Goal: Task Accomplishment & Management: Complete application form

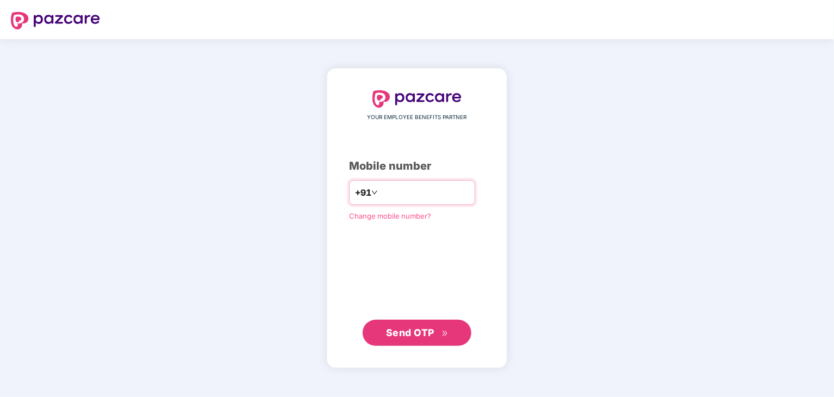
type input "**********"
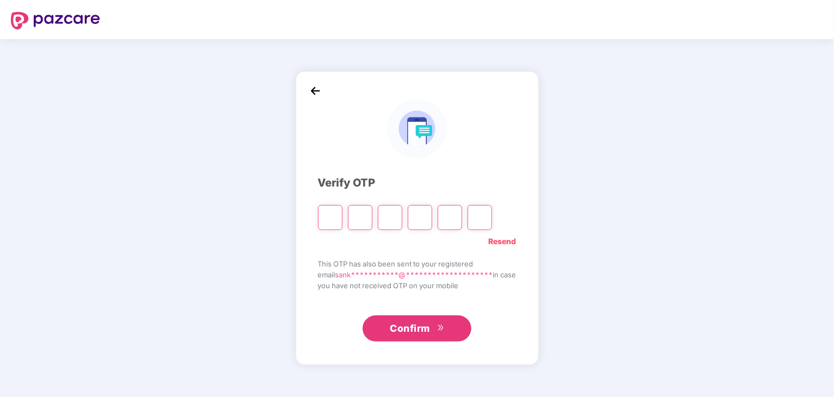
paste input "*"
type input "*"
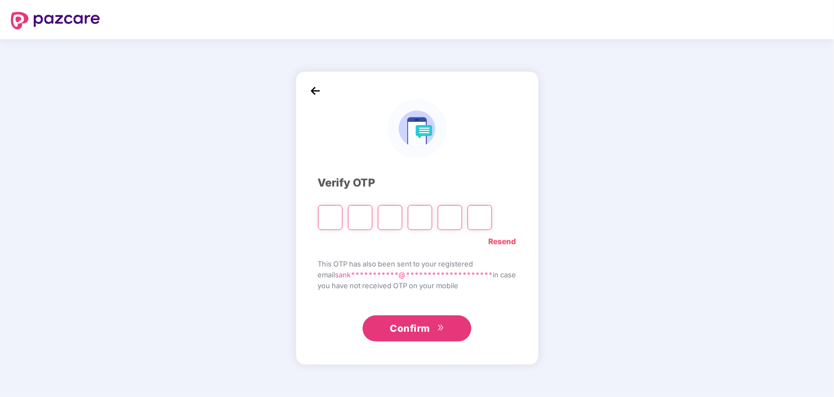
type input "*"
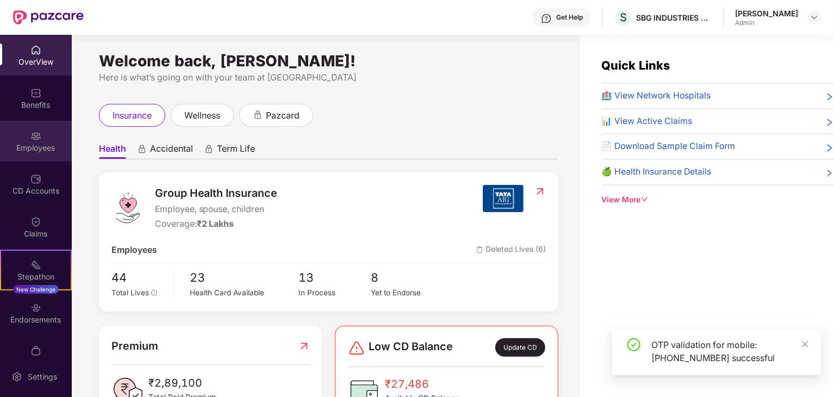
click at [41, 142] on div "Employees" at bounding box center [36, 147] width 72 height 11
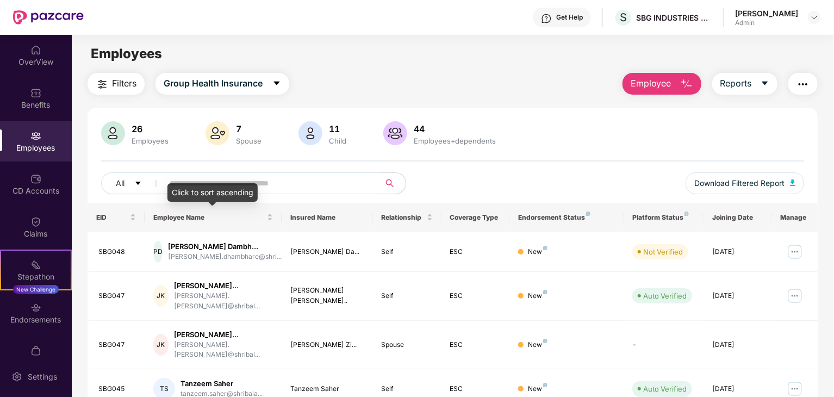
click at [222, 187] on div "Click to sort ascending" at bounding box center [212, 192] width 90 height 18
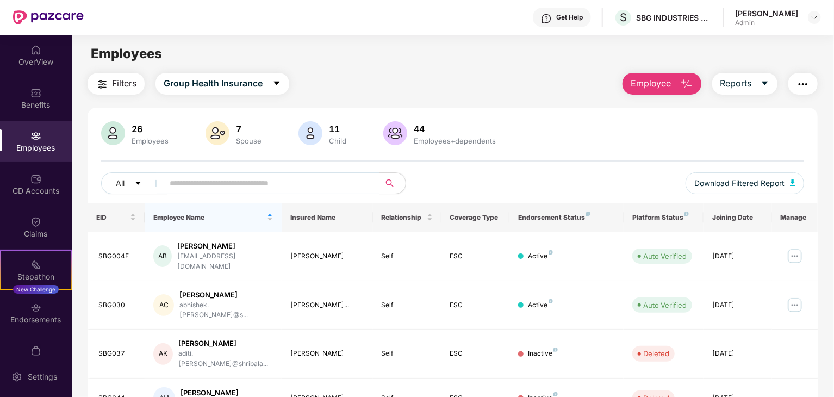
click at [295, 181] on input "text" at bounding box center [267, 183] width 195 height 16
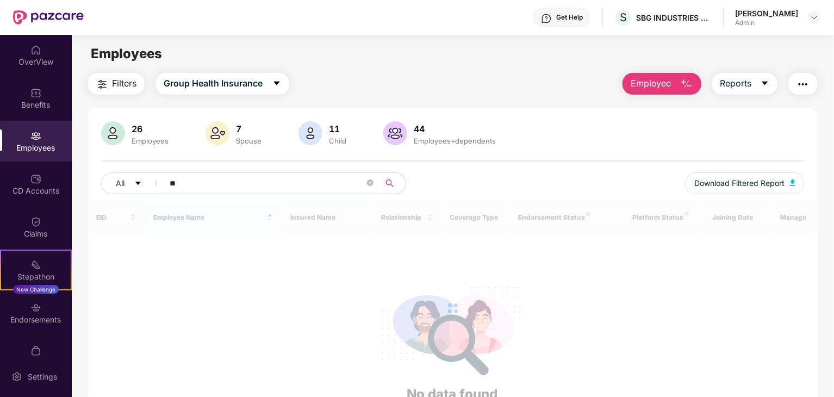
type input "*"
type input "**********"
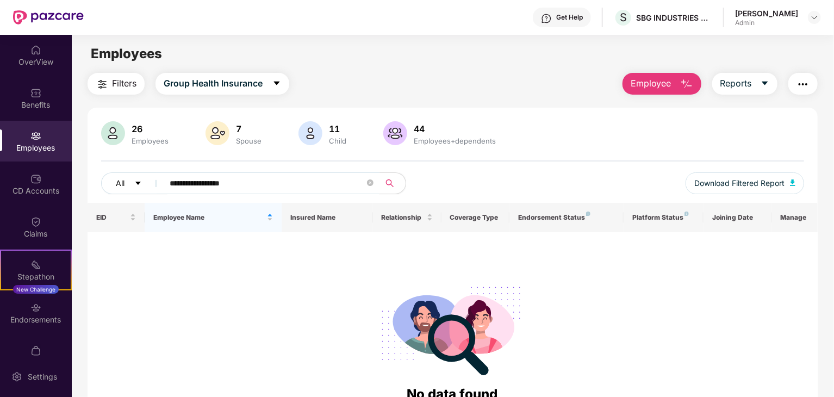
drag, startPoint x: 281, startPoint y: 185, endPoint x: 122, endPoint y: 185, distance: 158.8
click at [122, 185] on div "**********" at bounding box center [276, 183] width 351 height 22
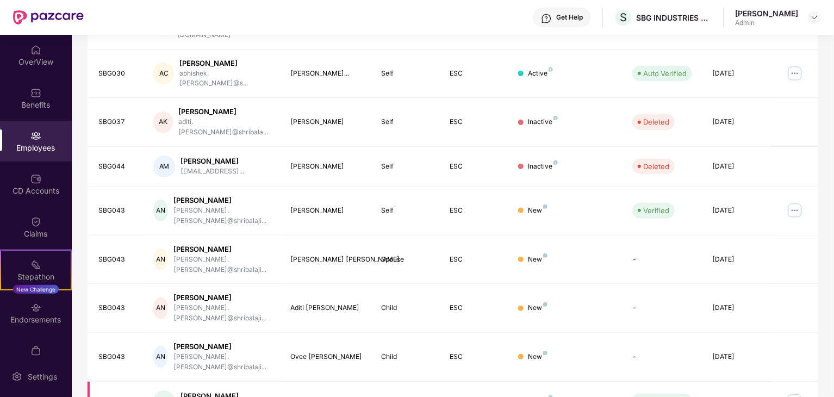
scroll to position [270, 0]
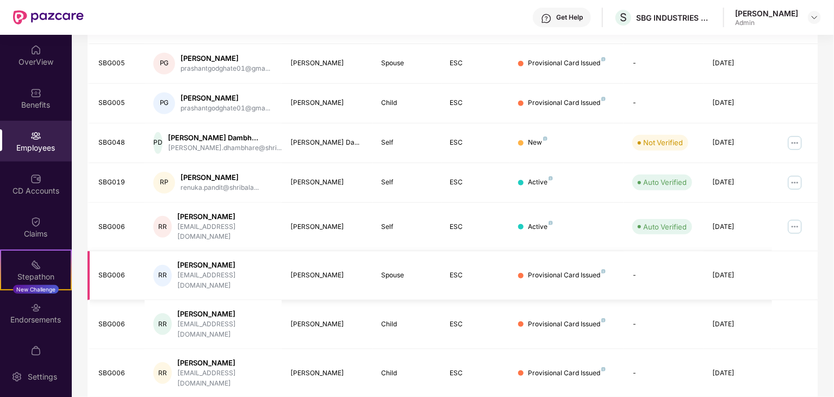
scroll to position [279, 0]
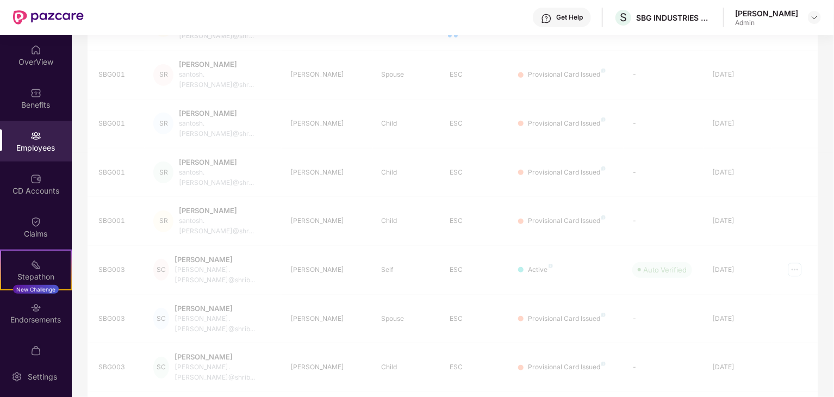
scroll to position [270, 0]
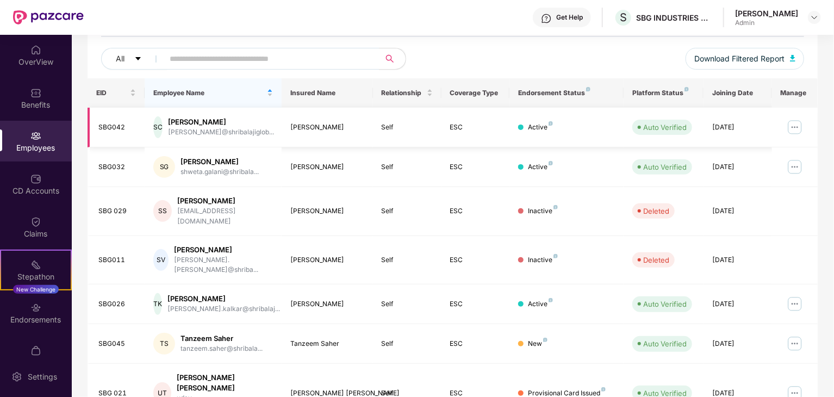
scroll to position [0, 0]
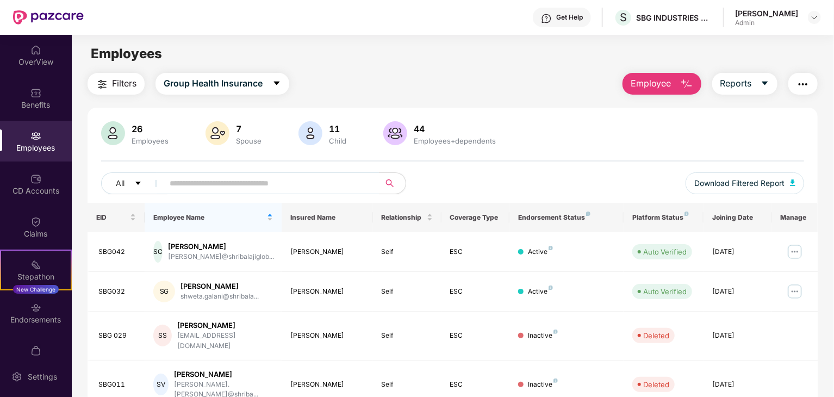
click at [650, 83] on span "Employee" at bounding box center [651, 84] width 41 height 14
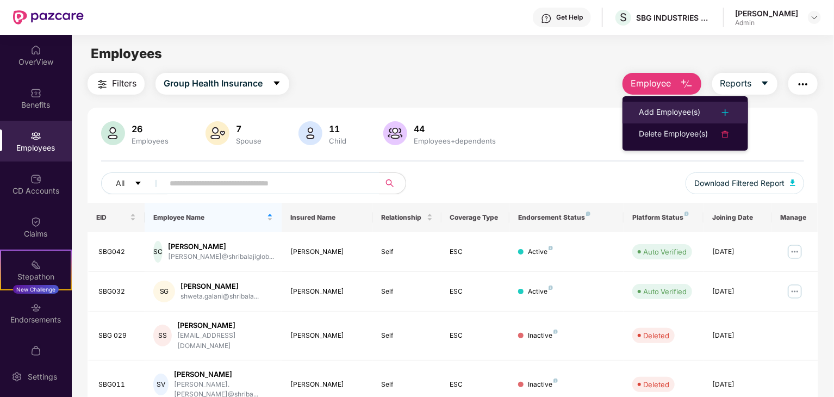
click at [665, 111] on div "Add Employee(s)" at bounding box center [669, 112] width 61 height 13
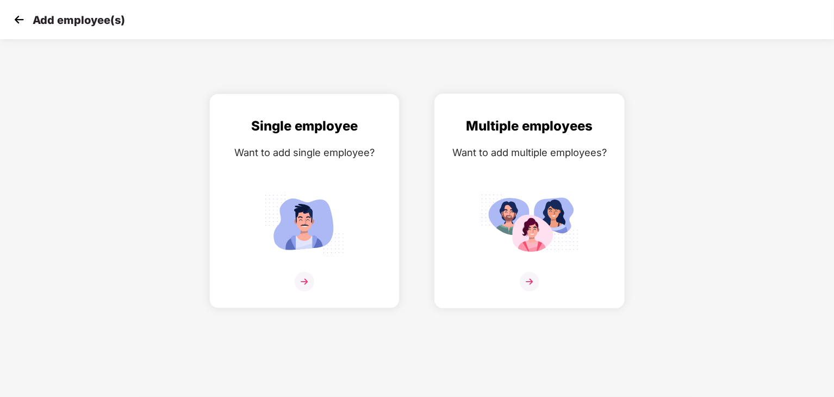
click at [555, 198] on img at bounding box center [530, 224] width 98 height 68
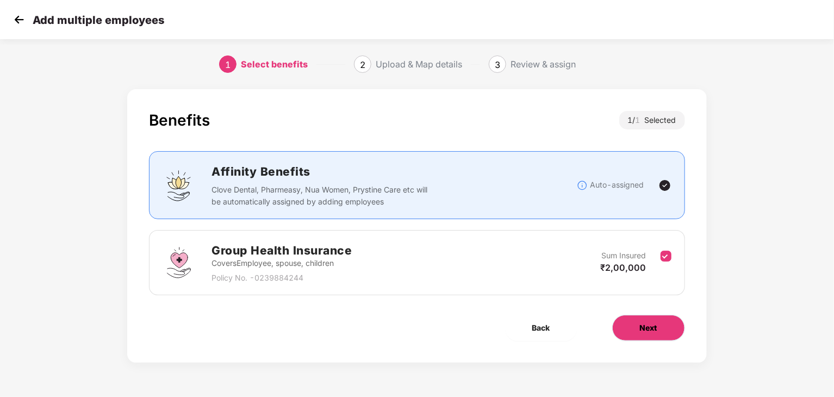
click at [637, 319] on button "Next" at bounding box center [648, 328] width 73 height 26
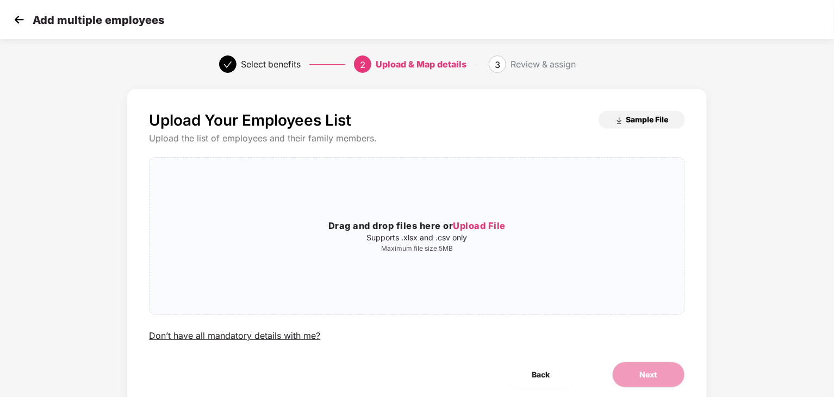
click at [617, 118] on img "button" at bounding box center [619, 120] width 9 height 9
click at [415, 229] on h3 "Drag and drop files here or Upload File" at bounding box center [417, 226] width 534 height 14
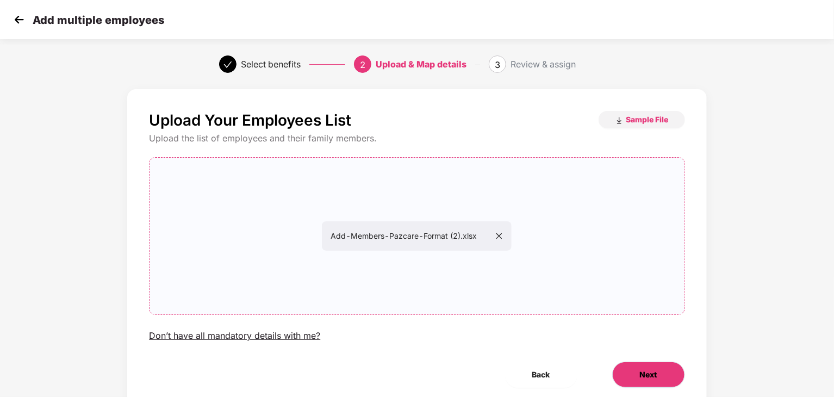
click at [624, 366] on button "Next" at bounding box center [648, 375] width 73 height 26
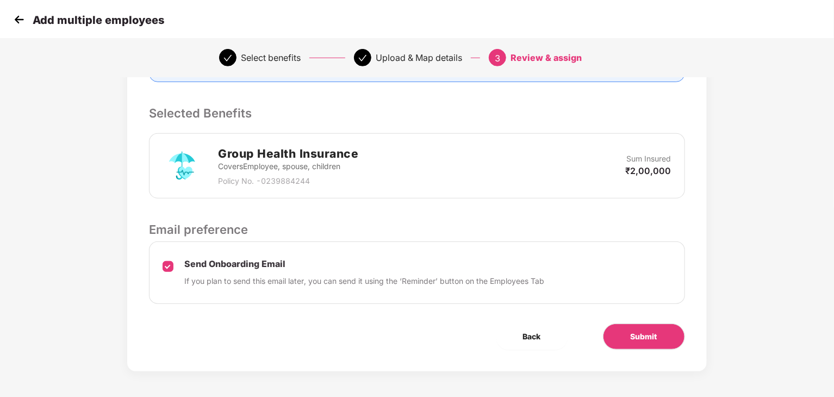
scroll to position [209, 0]
click at [613, 340] on button "Submit" at bounding box center [644, 335] width 82 height 26
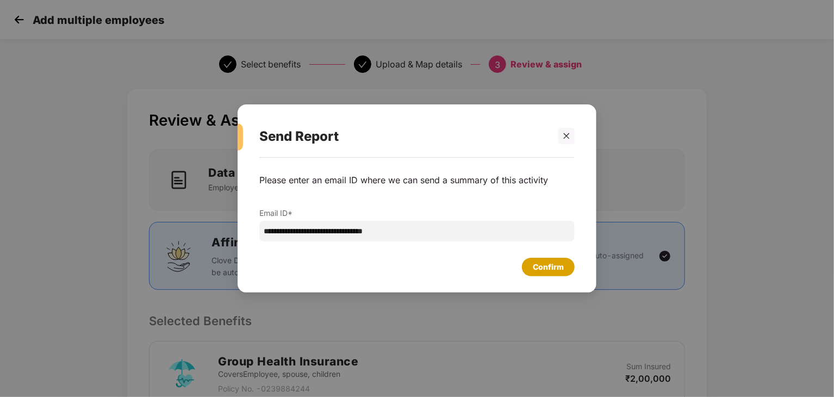
click at [543, 275] on div "Confirm" at bounding box center [548, 267] width 53 height 18
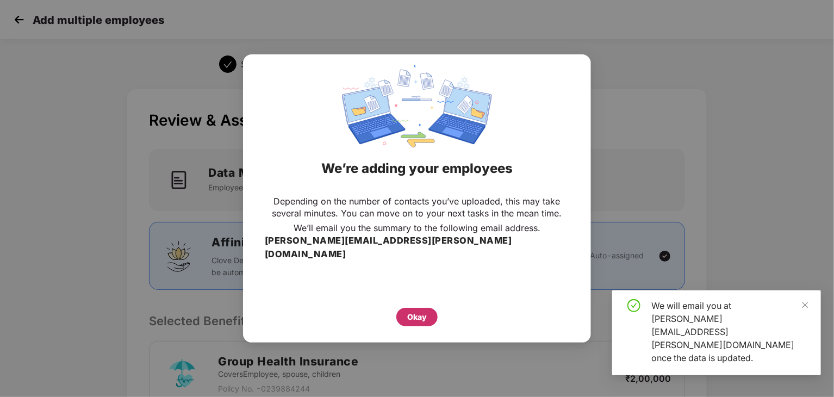
click at [433, 315] on div "Okay" at bounding box center [416, 317] width 41 height 18
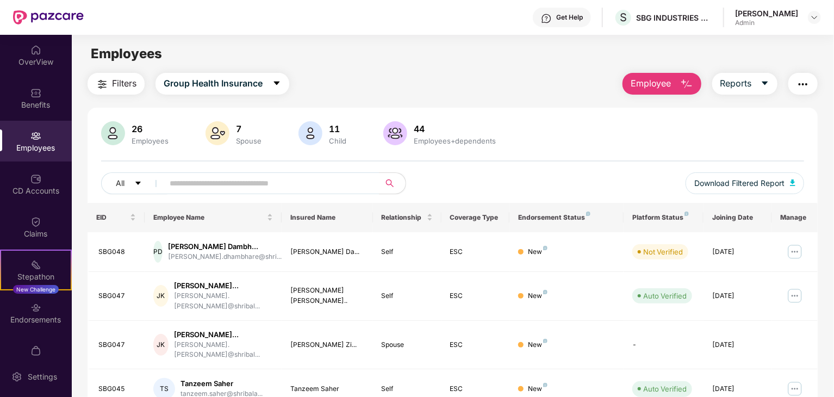
click at [672, 88] on button "Employee" at bounding box center [662, 84] width 79 height 22
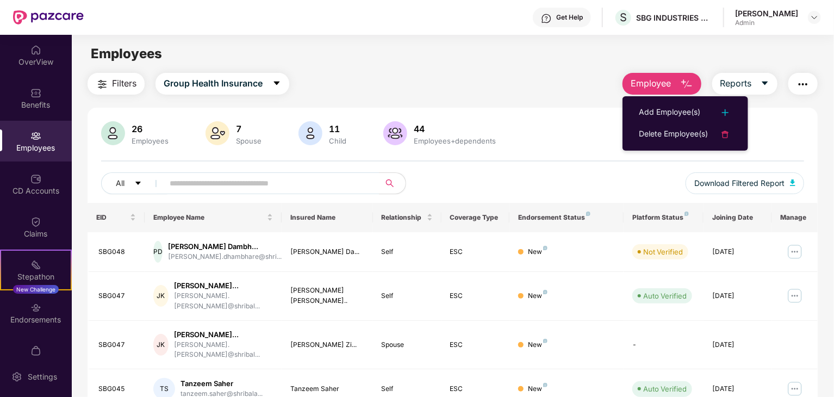
click at [813, 75] on button "button" at bounding box center [802, 84] width 29 height 22
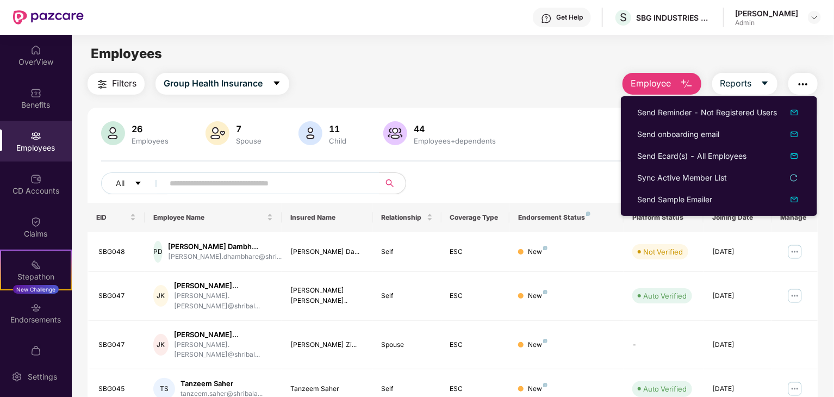
click at [643, 87] on span "Employee" at bounding box center [651, 84] width 41 height 14
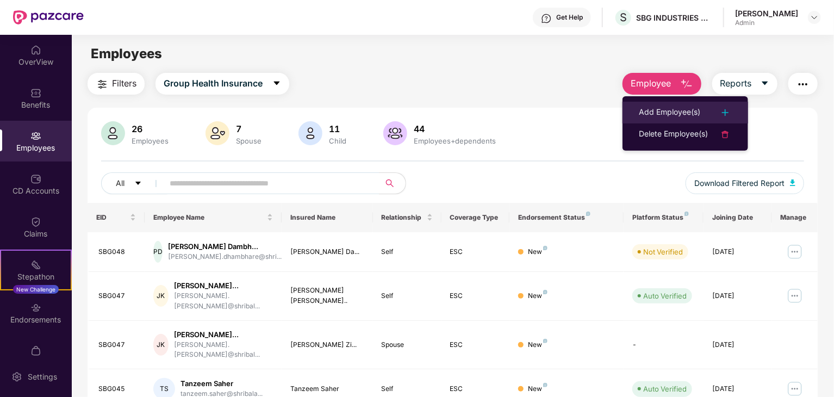
click at [649, 109] on div "Add Employee(s)" at bounding box center [669, 112] width 61 height 13
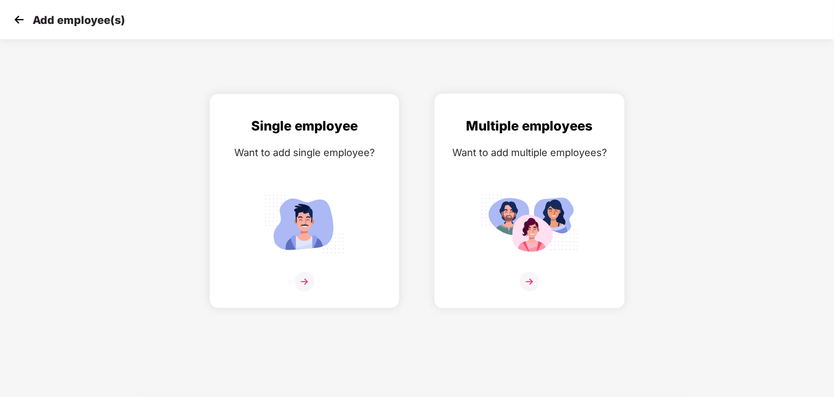
click at [577, 182] on div "Multiple employees Want to add multiple employees?" at bounding box center [529, 210] width 167 height 189
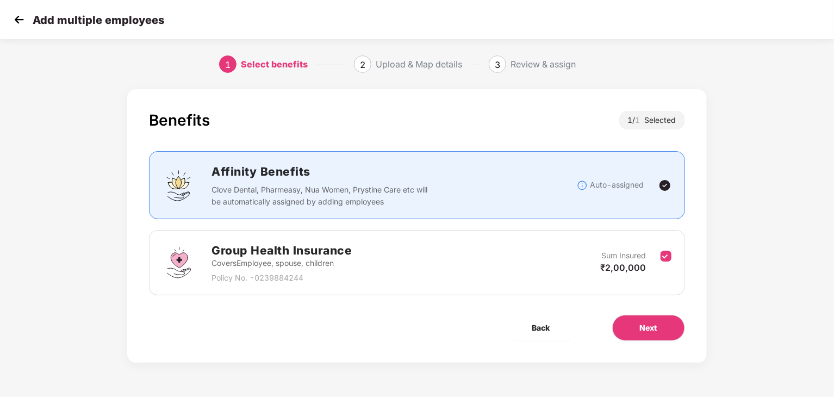
click at [16, 14] on img at bounding box center [19, 19] width 16 height 16
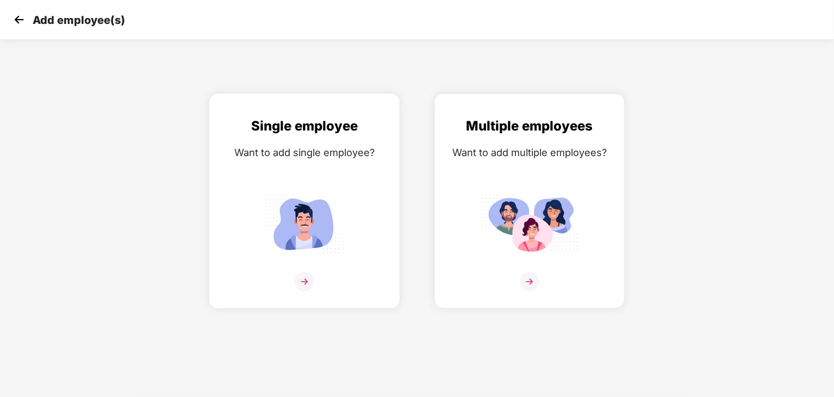
click at [292, 156] on div "Want to add single employee?" at bounding box center [304, 153] width 167 height 16
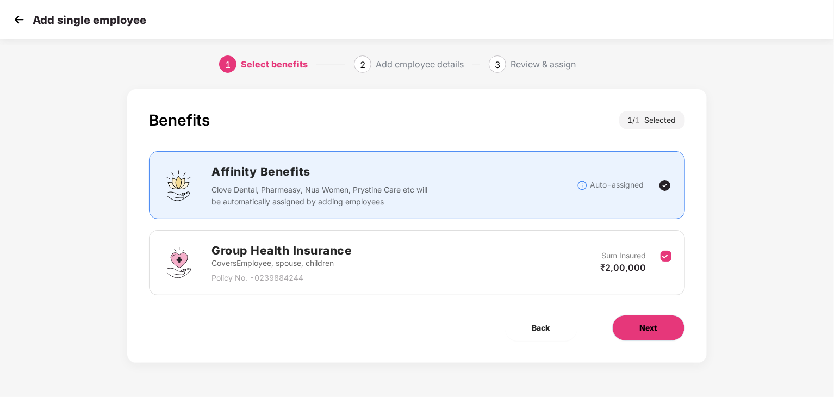
click at [651, 325] on span "Next" at bounding box center [648, 328] width 17 height 12
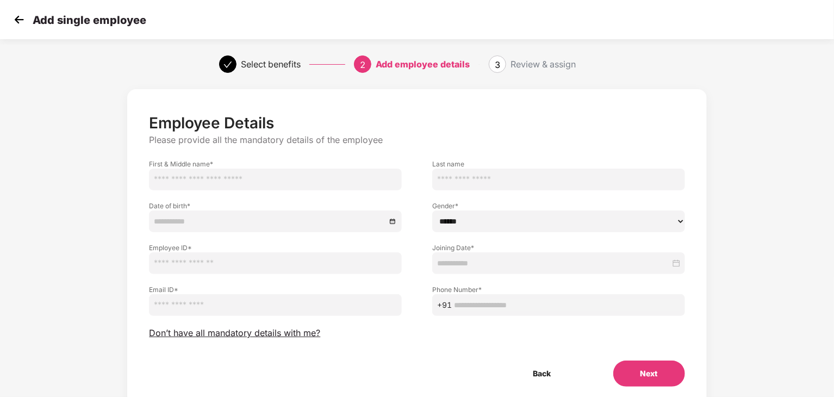
click at [20, 21] on img at bounding box center [19, 19] width 16 height 16
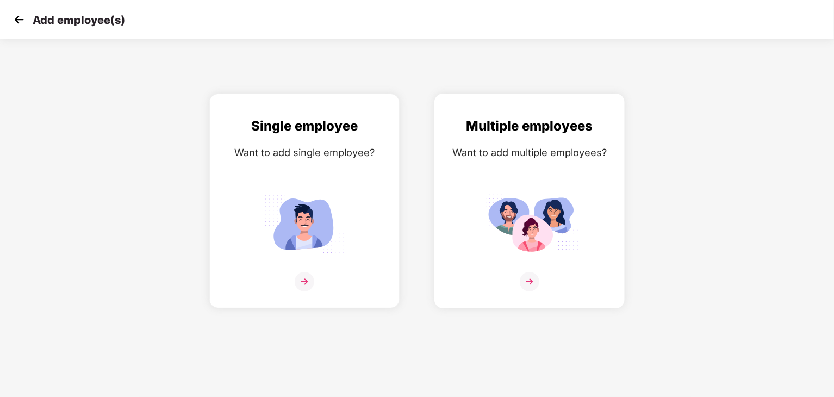
click at [463, 135] on div "Multiple employees" at bounding box center [529, 126] width 167 height 21
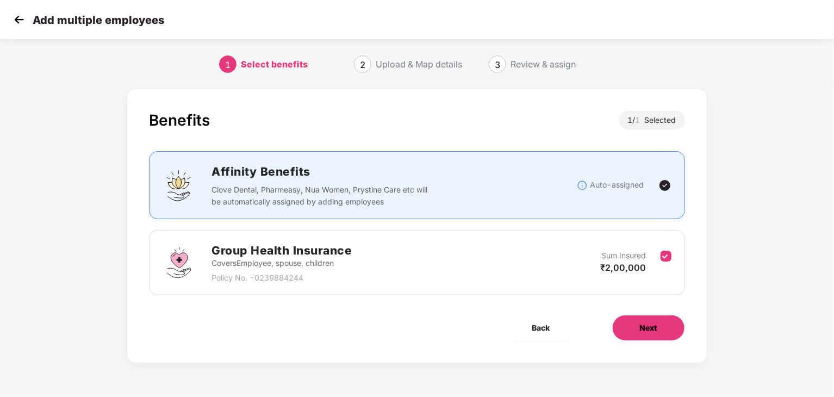
click at [628, 331] on button "Next" at bounding box center [648, 328] width 73 height 26
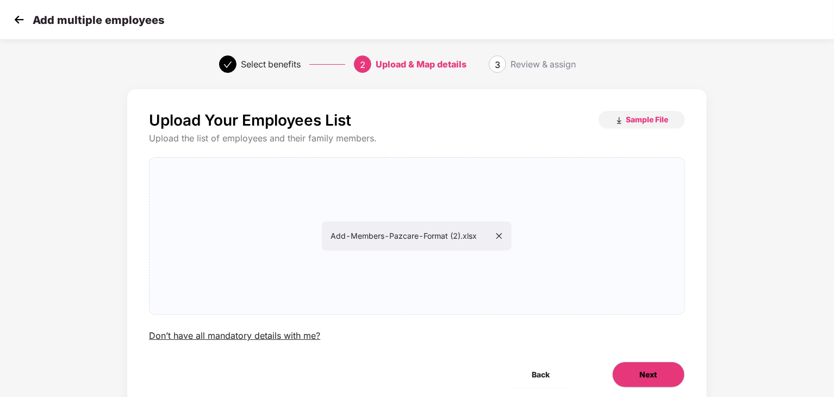
click at [644, 372] on span "Next" at bounding box center [648, 375] width 17 height 12
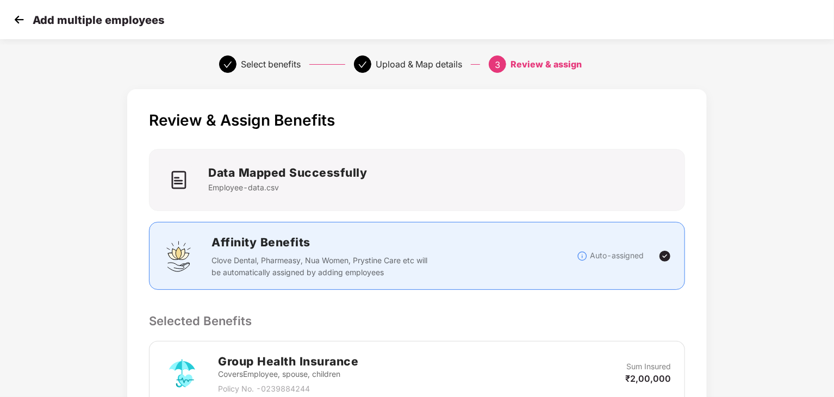
scroll to position [209, 0]
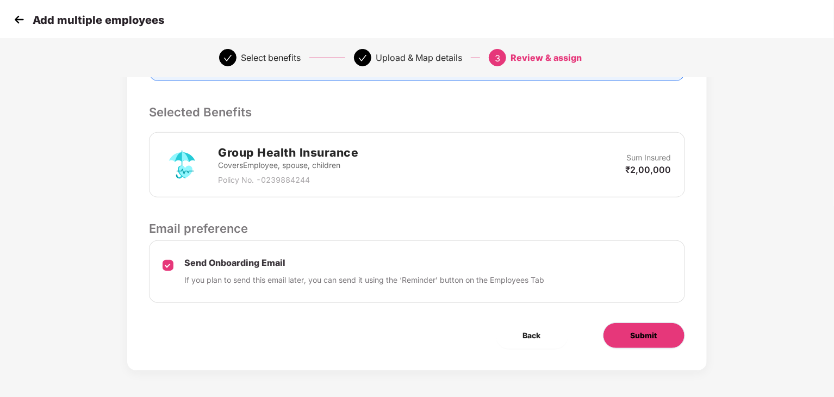
click at [622, 330] on button "Submit" at bounding box center [644, 335] width 82 height 26
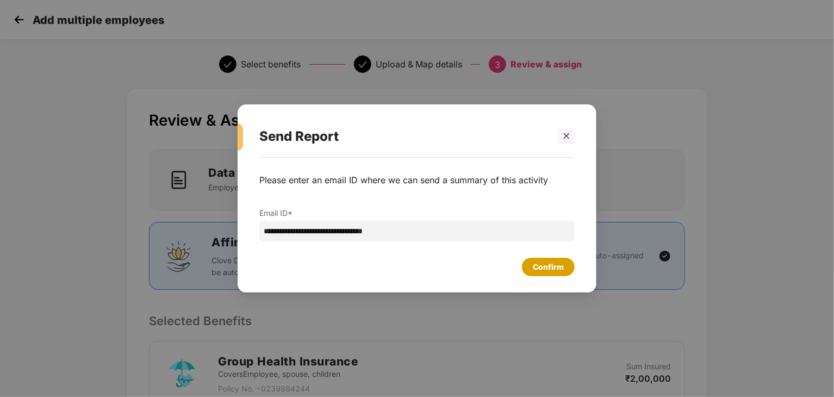
click at [562, 269] on div "Confirm" at bounding box center [548, 267] width 31 height 12
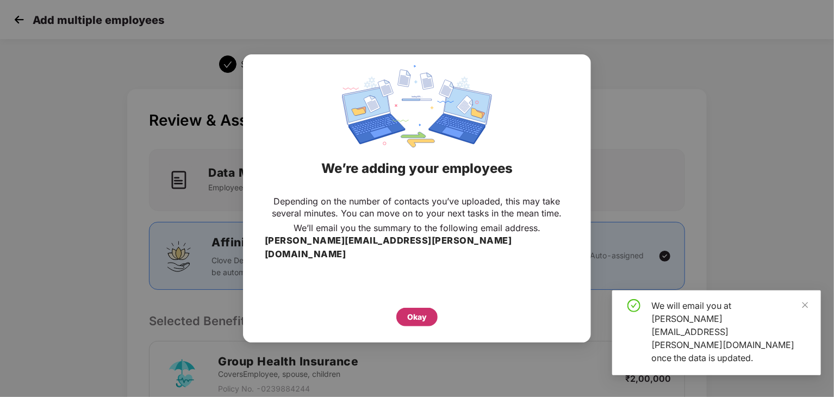
click at [402, 308] on div "Okay" at bounding box center [416, 317] width 41 height 18
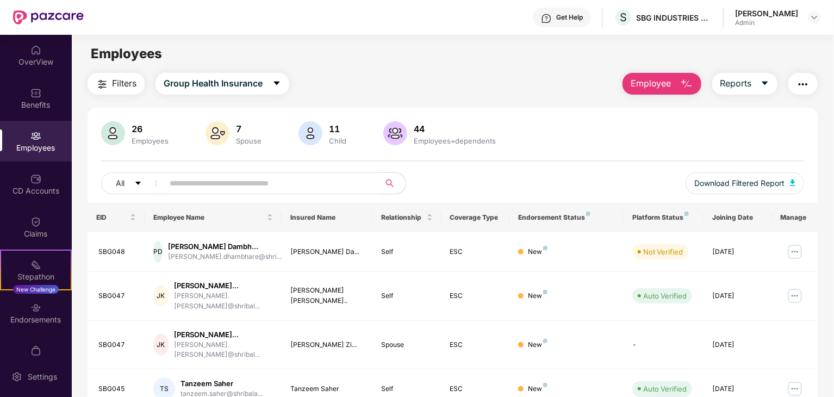
click at [668, 81] on span "Employee" at bounding box center [651, 84] width 41 height 14
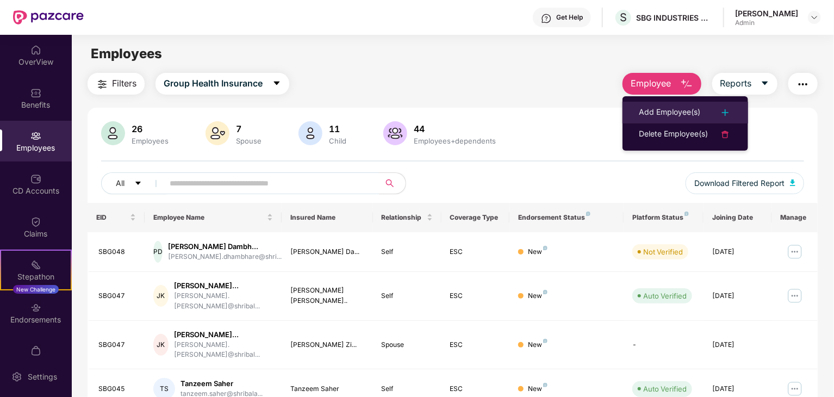
click at [672, 104] on li "Add Employee(s)" at bounding box center [686, 113] width 126 height 22
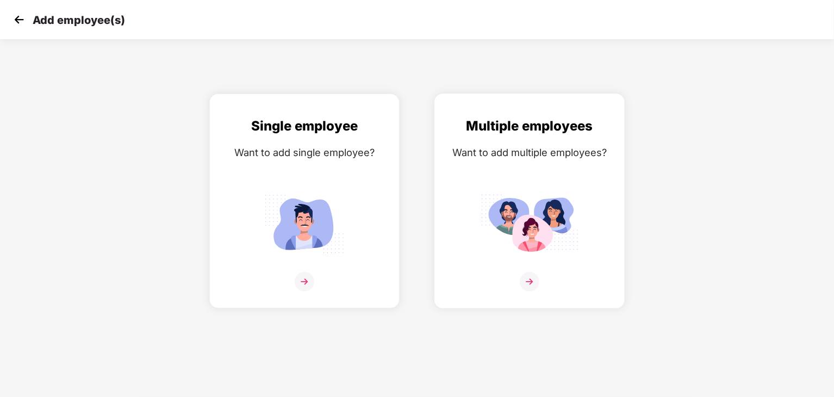
click at [458, 196] on div "Multiple employees Want to add multiple employees?" at bounding box center [529, 210] width 167 height 189
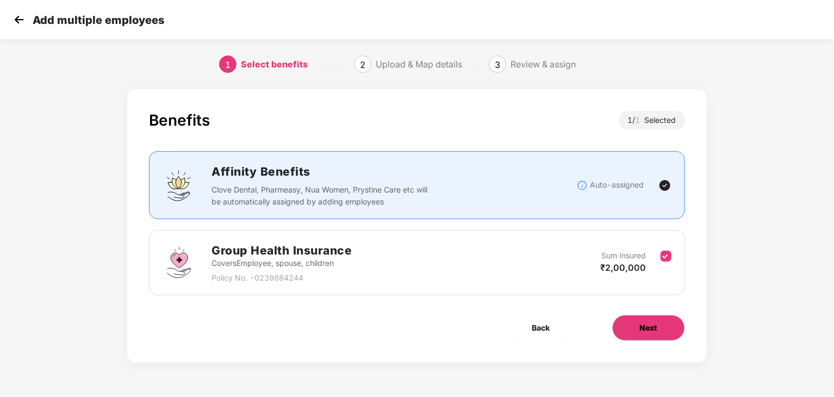
click at [655, 320] on button "Next" at bounding box center [648, 328] width 73 height 26
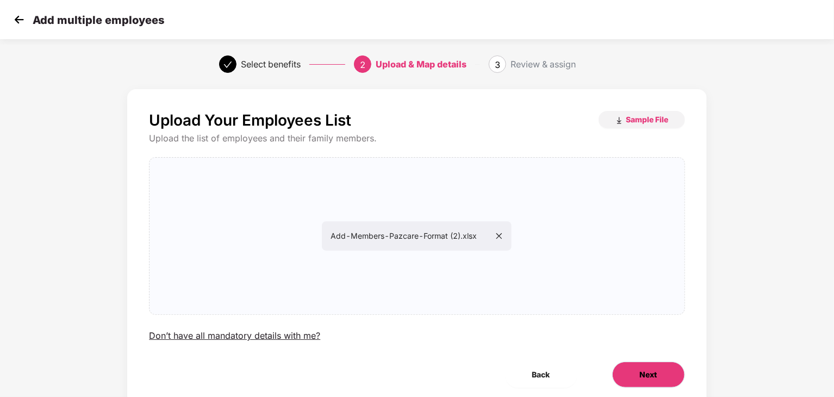
click at [637, 373] on button "Next" at bounding box center [648, 375] width 73 height 26
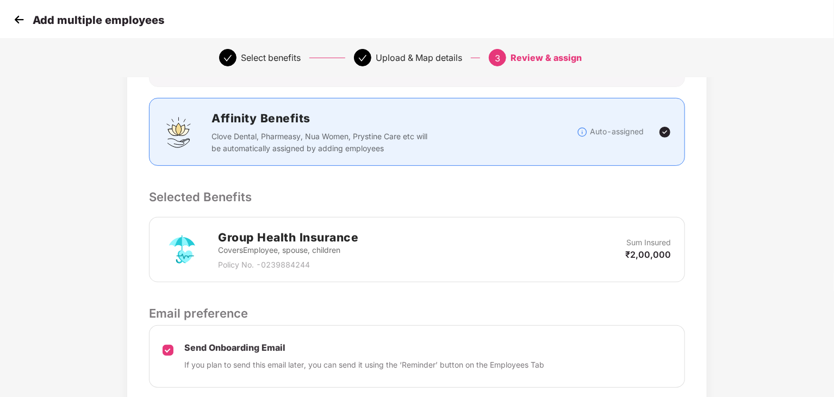
scroll to position [209, 0]
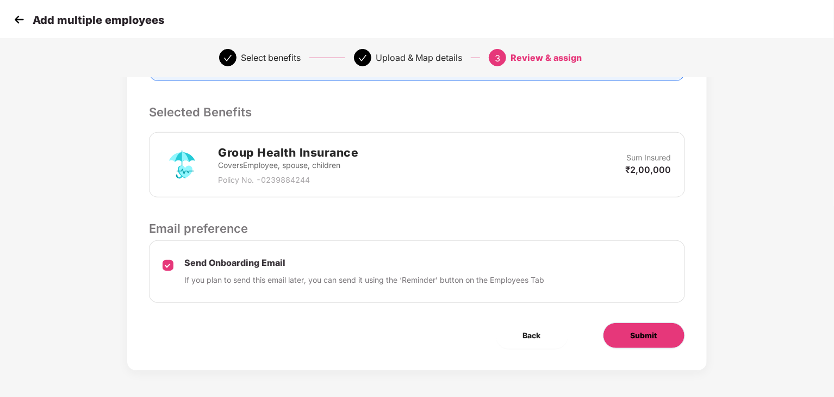
click at [636, 327] on button "Submit" at bounding box center [644, 335] width 82 height 26
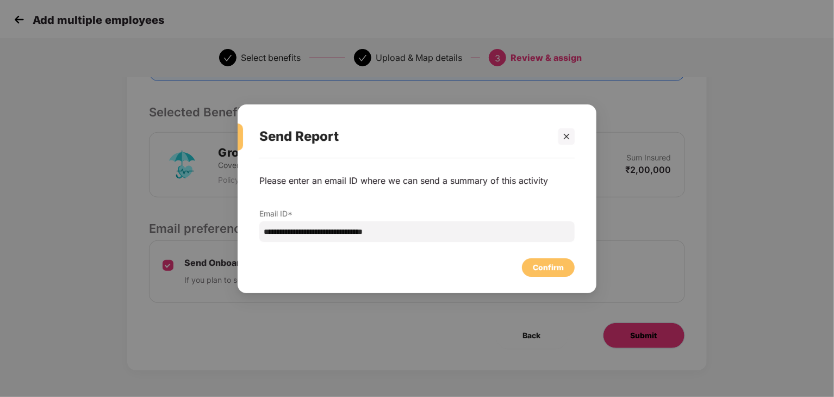
scroll to position [0, 0]
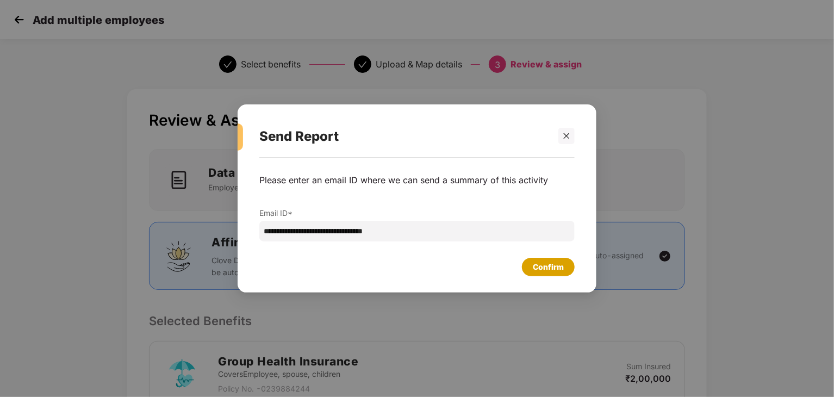
click at [559, 269] on div "Confirm" at bounding box center [548, 267] width 31 height 12
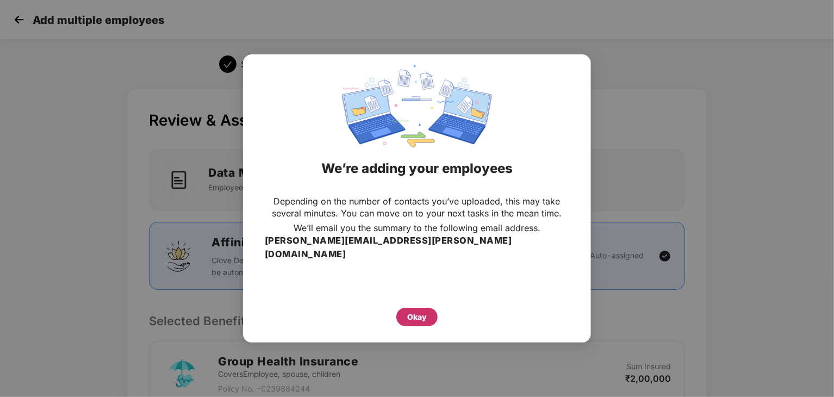
click at [431, 308] on div "Okay" at bounding box center [416, 317] width 41 height 18
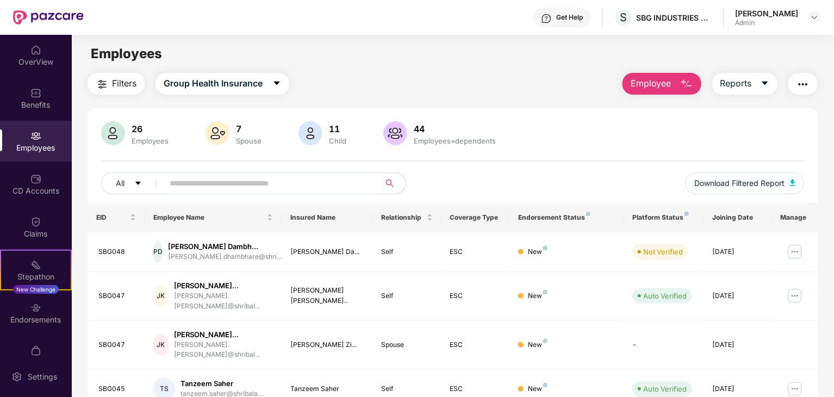
click at [651, 88] on span "Employee" at bounding box center [651, 84] width 41 height 14
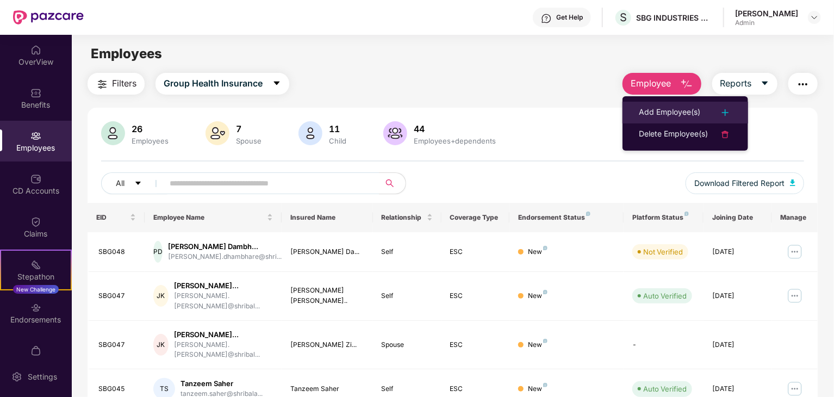
click at [661, 110] on div "Add Employee(s)" at bounding box center [669, 112] width 61 height 13
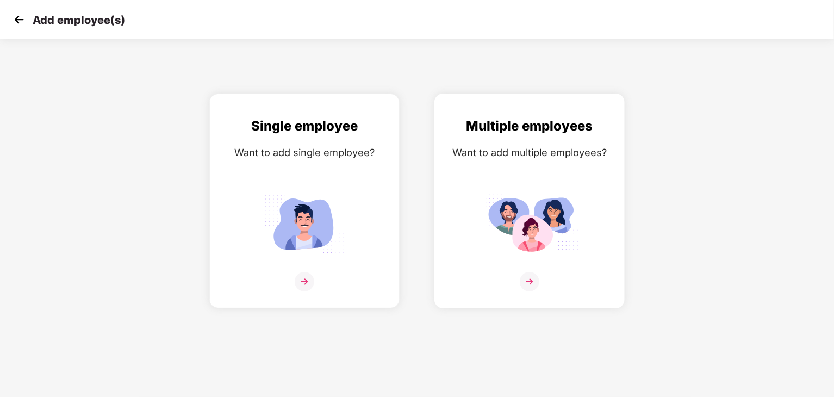
click at [480, 207] on div "Multiple employees Want to add multiple employees?" at bounding box center [529, 210] width 167 height 189
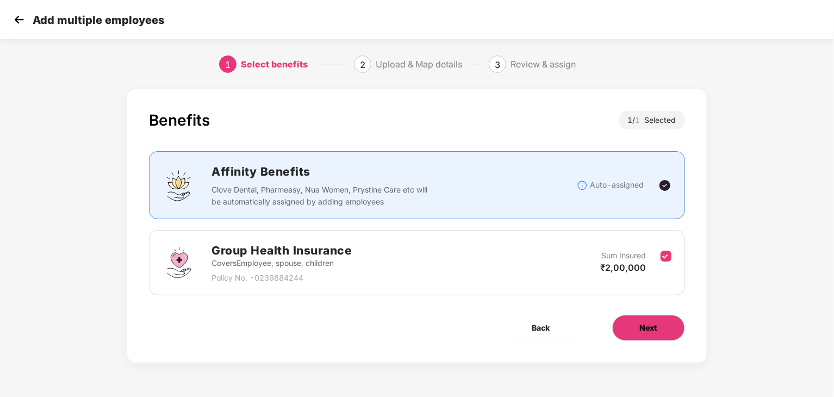
click at [627, 328] on button "Next" at bounding box center [648, 328] width 73 height 26
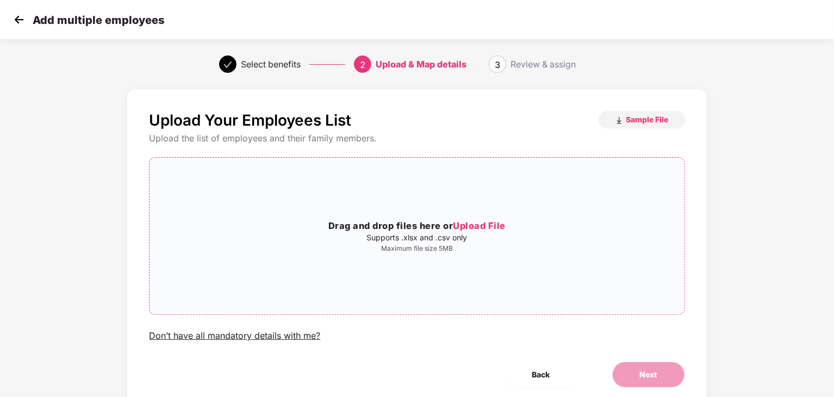
click at [454, 253] on div "Drag and drop files here or Upload File Supports .xlsx and .csv only Maximum fi…" at bounding box center [417, 235] width 534 height 139
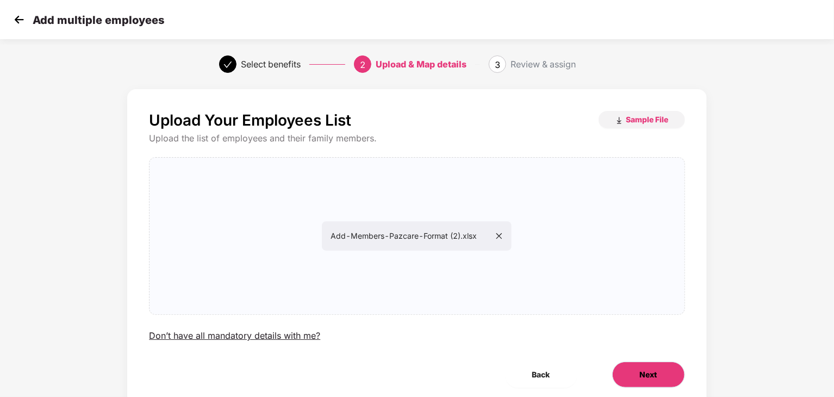
click at [630, 374] on button "Next" at bounding box center [648, 375] width 73 height 26
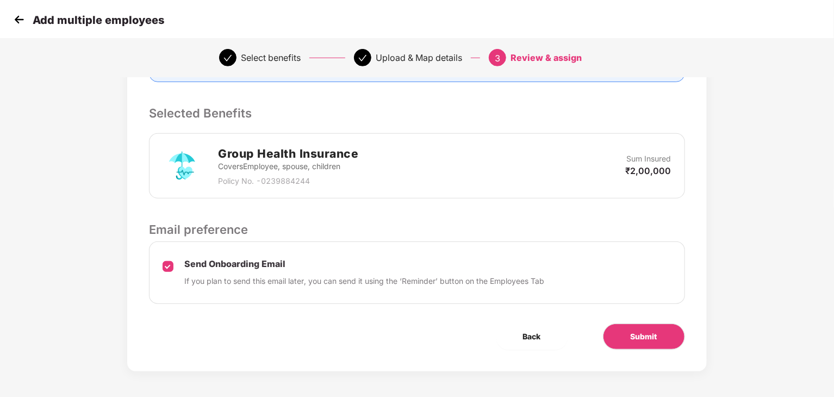
scroll to position [209, 0]
click at [632, 340] on button "Submit" at bounding box center [644, 335] width 82 height 26
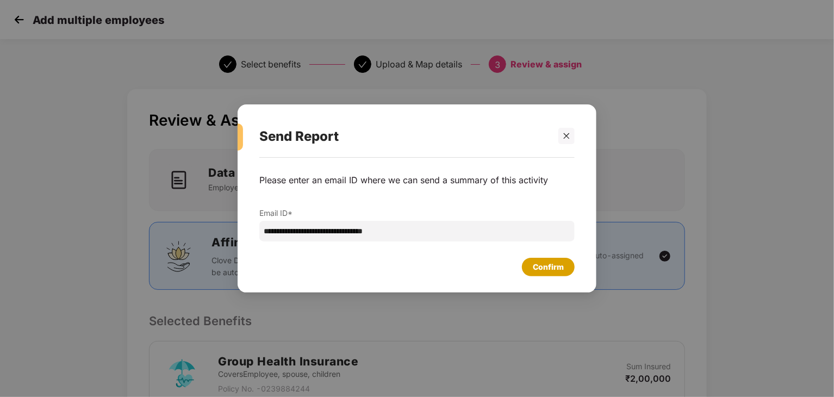
click at [559, 271] on div "Confirm" at bounding box center [548, 267] width 31 height 12
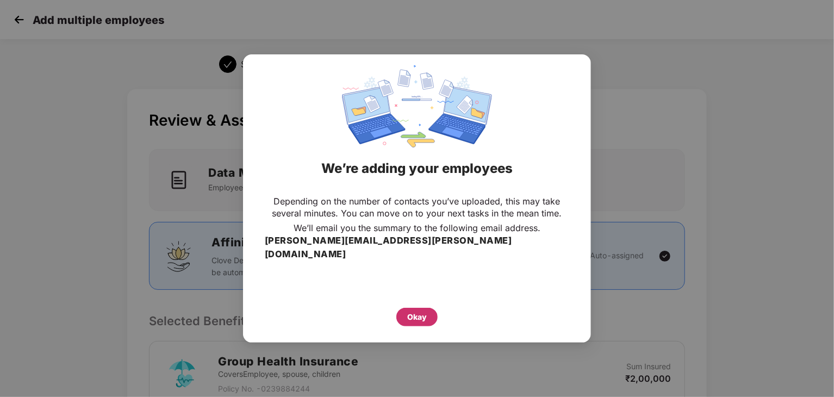
click at [407, 311] on div "Okay" at bounding box center [417, 317] width 20 height 12
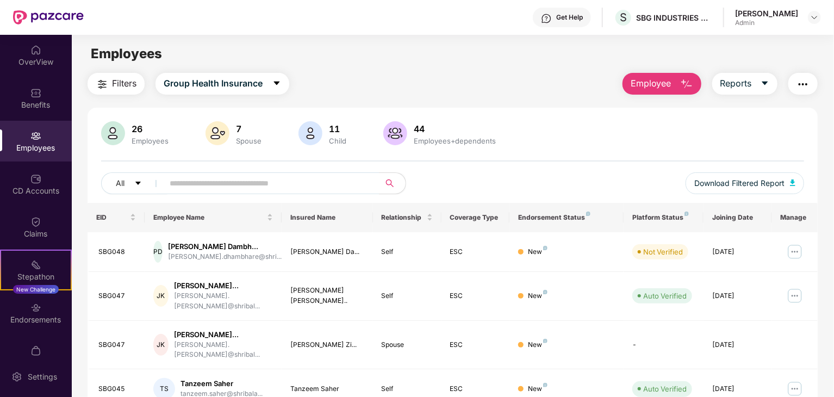
click at [663, 88] on span "Employee" at bounding box center [651, 84] width 41 height 14
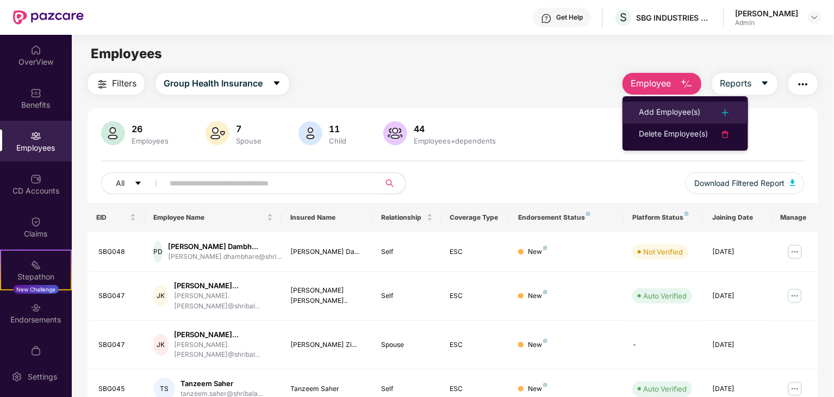
click at [672, 116] on div "Add Employee(s)" at bounding box center [669, 112] width 61 height 13
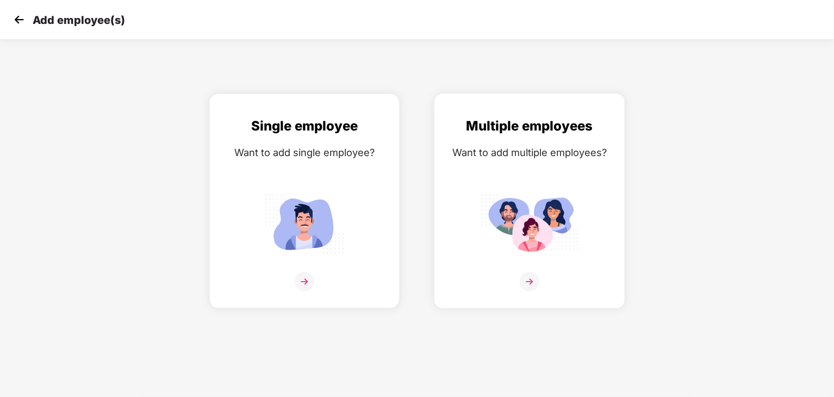
click at [544, 162] on div "Multiple employees Want to add multiple employees?" at bounding box center [529, 210] width 167 height 189
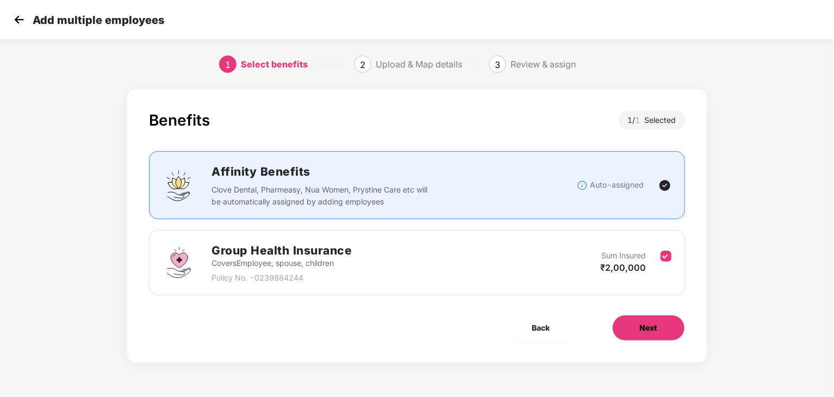
click at [629, 319] on button "Next" at bounding box center [648, 328] width 73 height 26
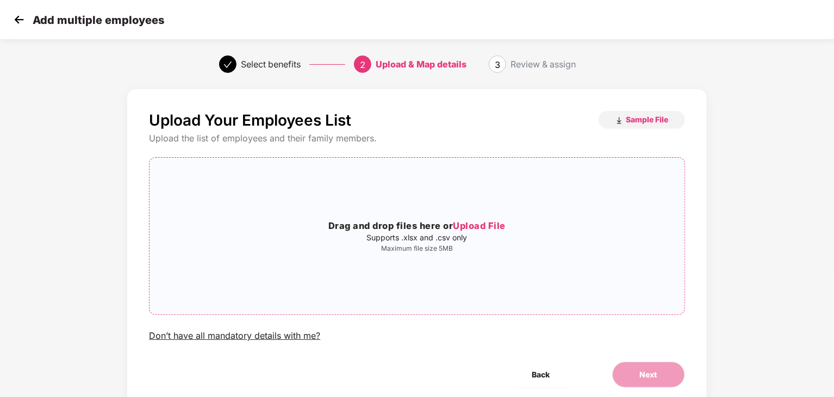
click at [509, 281] on div "Drag and drop files here or Upload File Supports .xlsx and .csv only Maximum fi…" at bounding box center [417, 235] width 534 height 139
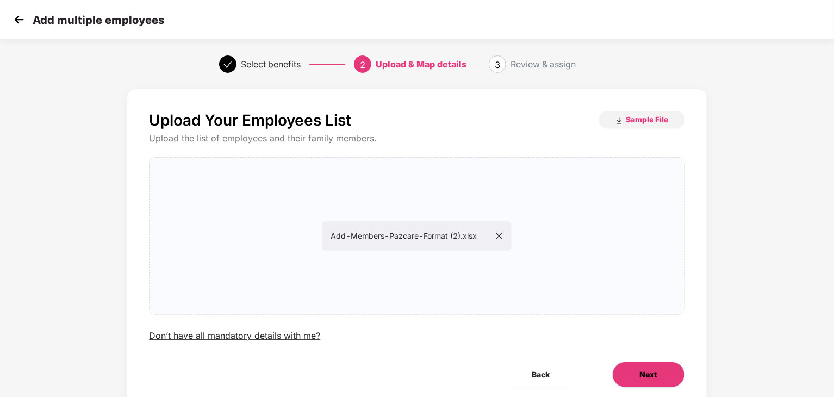
click at [639, 375] on button "Next" at bounding box center [648, 375] width 73 height 26
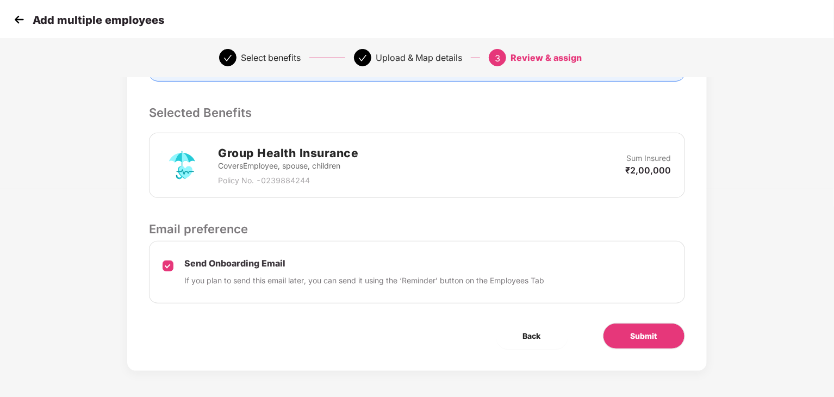
scroll to position [209, 0]
click at [624, 338] on button "Submit" at bounding box center [644, 335] width 82 height 26
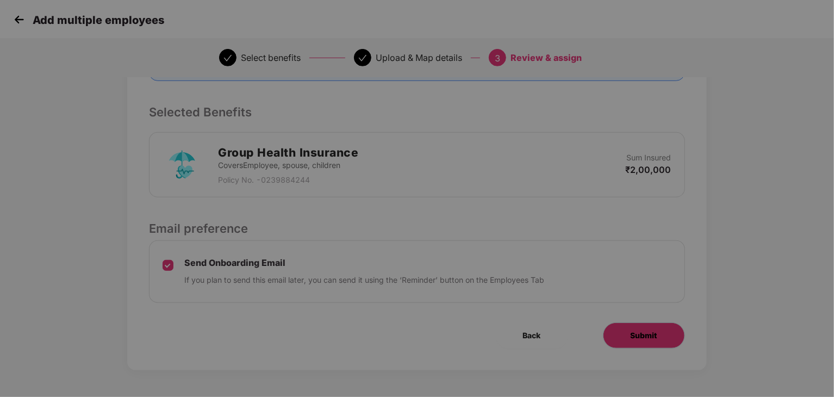
scroll to position [0, 0]
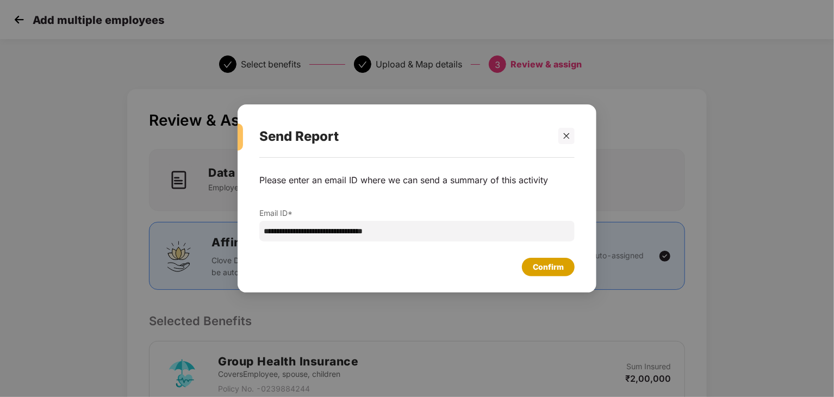
click at [537, 262] on div "Confirm" at bounding box center [548, 267] width 31 height 12
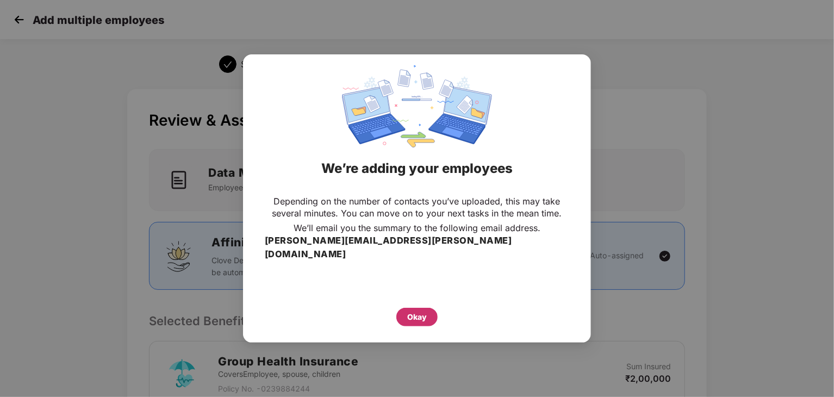
click at [420, 311] on div "Okay" at bounding box center [417, 317] width 20 height 12
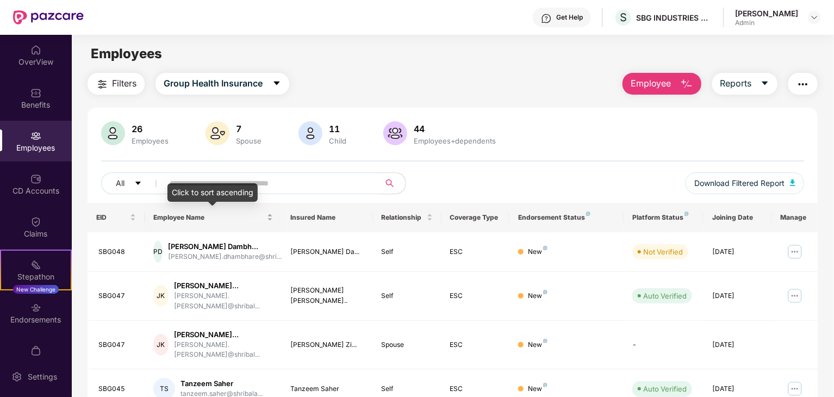
scroll to position [54, 0]
